Goal: Task Accomplishment & Management: Manage account settings

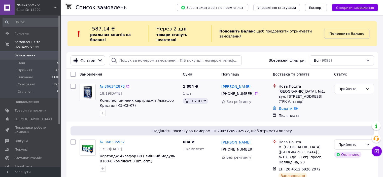
click at [112, 84] on link "№ 366342870" at bounding box center [112, 86] width 25 height 4
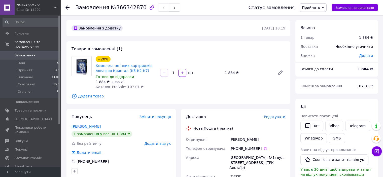
click at [271, 115] on span "Редагувати" at bounding box center [274, 117] width 21 height 4
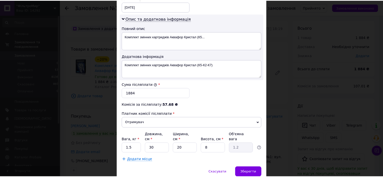
scroll to position [252, 0]
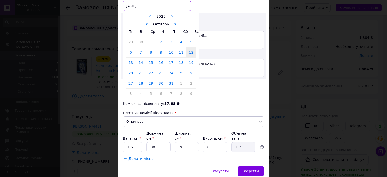
click at [180, 5] on div "[DATE] < 2025 > < Октябрь > Пн Вт Ср Чт Пт Сб Вс 29 30 1 2 3 4 5 6 7 8 9 10 11 …" at bounding box center [157, 6] width 68 height 10
click at [128, 59] on link "13" at bounding box center [131, 63] width 10 height 10
type input "[DATE]"
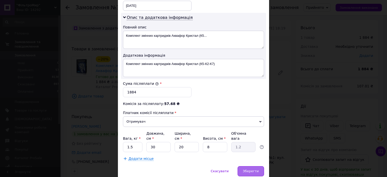
click at [252, 169] on span "Зберегти" at bounding box center [251, 171] width 16 height 4
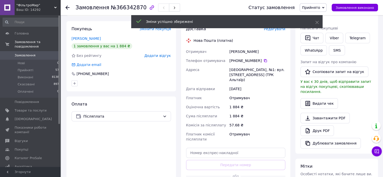
scroll to position [101, 0]
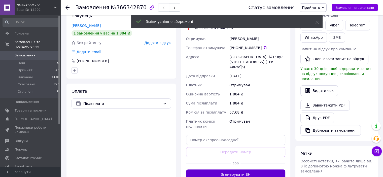
click at [246, 169] on button "Згенерувати ЕН" at bounding box center [235, 174] width 99 height 10
